Goal: Information Seeking & Learning: Understand process/instructions

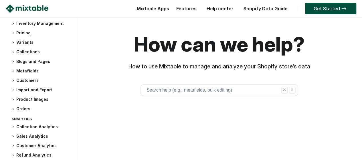
scroll to position [116, 0]
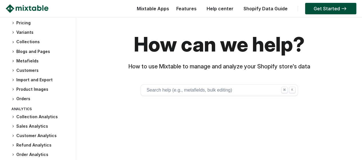
click at [18, 97] on h3 "Orders" at bounding box center [40, 99] width 59 height 6
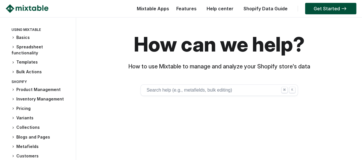
scroll to position [0, 0]
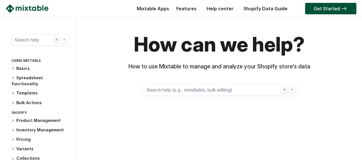
click at [22, 81] on h3 "Spreadsheet functionality" at bounding box center [40, 81] width 59 height 12
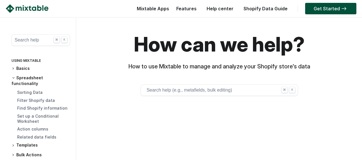
scroll to position [47, 0]
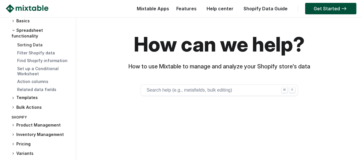
click at [27, 44] on link "Sorting Data" at bounding box center [29, 44] width 25 height 5
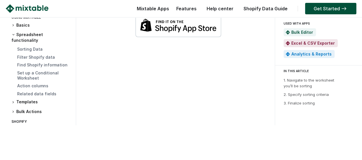
scroll to position [715, 0]
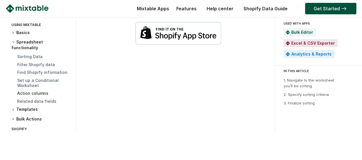
click at [35, 93] on link "Action columns" at bounding box center [32, 93] width 31 height 5
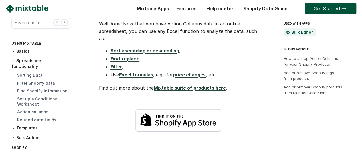
scroll to position [1048, 0]
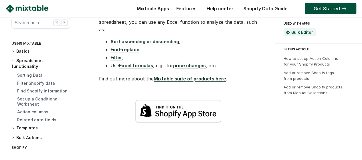
click at [134, 50] on link "Find-replace" at bounding box center [124, 50] width 29 height 6
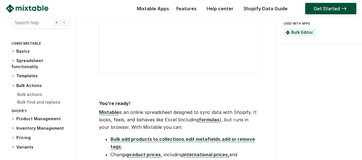
scroll to position [333, 0]
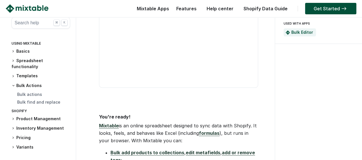
click at [13, 60] on icon at bounding box center [12, 60] width 3 height 3
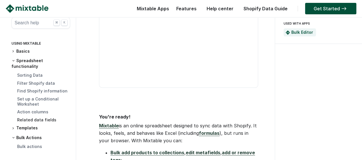
click at [46, 120] on link "Related data fields" at bounding box center [36, 119] width 39 height 5
